Goal: Book appointment/travel/reservation

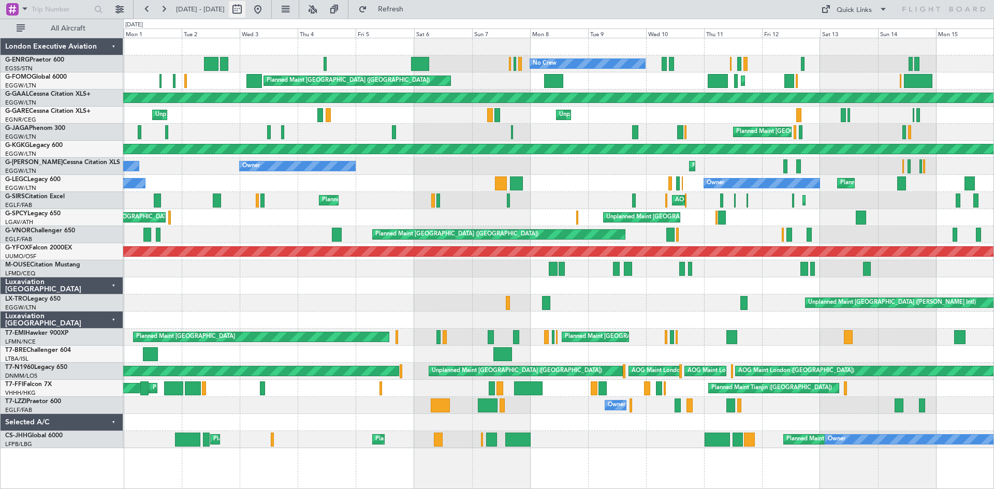
click at [245, 9] on button at bounding box center [237, 9] width 17 height 17
select select "9"
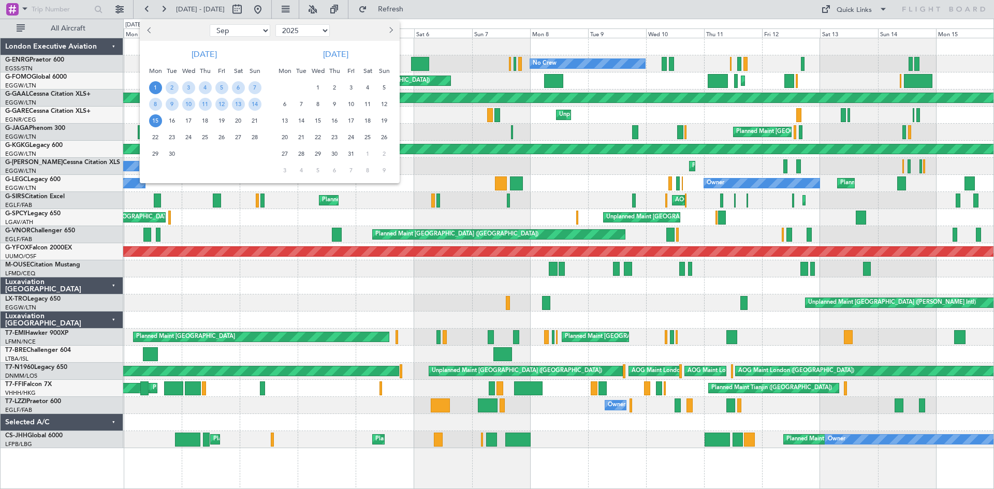
click at [322, 31] on select "2015 2016 2017 2018 2019 2020 2021 2022 2023 2024 2025 2026 2027 2028 2029 2030…" at bounding box center [302, 30] width 54 height 12
click at [318, 29] on select "2015 2016 2017 2018 2019 2020 2021 2022 2023 2024 2025 2026 2027 2028 2029 2030…" at bounding box center [302, 30] width 54 height 12
click at [323, 29] on select "2015 2016 2017 2018 2019 2020 2021 2022 2023 2024 2025 2026 2027 2028 2029 2030…" at bounding box center [302, 30] width 54 height 12
click at [322, 33] on select "2015 2016 2017 2018 2019 2020 2021 2022 2023 2024 2025 2026 2027 2028 2029 2030…" at bounding box center [302, 30] width 54 height 12
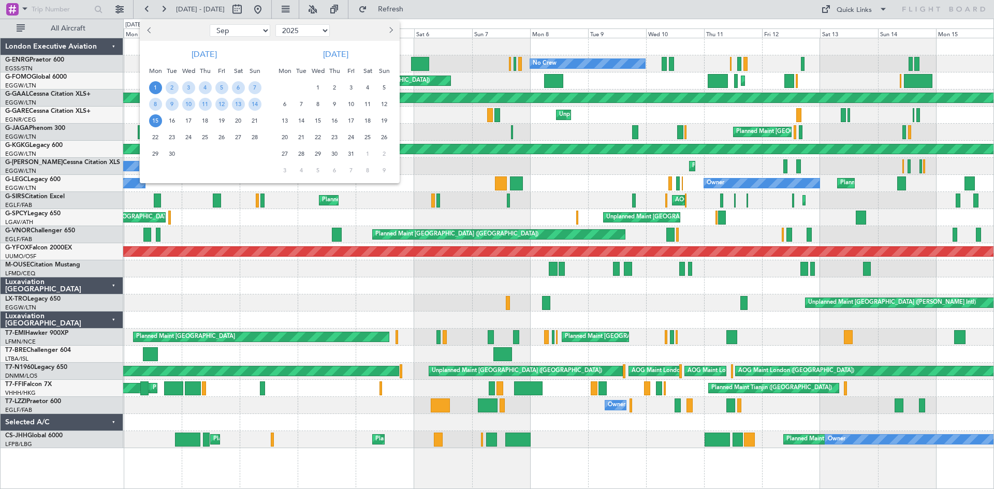
select select "2024"
click at [275, 24] on select "2015 2016 2017 2018 2019 2020 2021 2022 2023 2024 2025 2026 2027 2028 2029 2030…" at bounding box center [302, 30] width 54 height 12
click at [388, 30] on span "Next month" at bounding box center [390, 30] width 6 height 6
select select "10"
click at [170, 89] on span "1" at bounding box center [172, 87] width 13 height 13
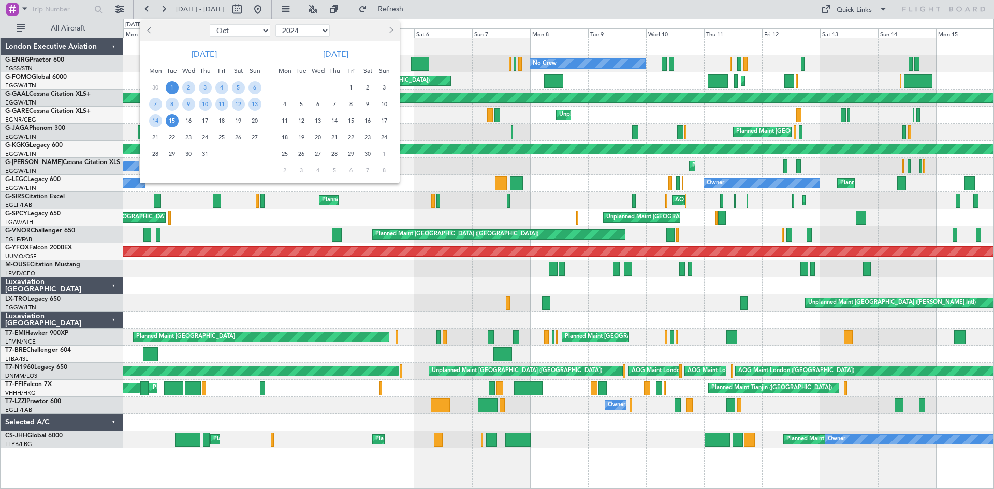
click at [168, 118] on span "15" at bounding box center [172, 120] width 13 height 13
